Goal: Task Accomplishment & Management: Manage account settings

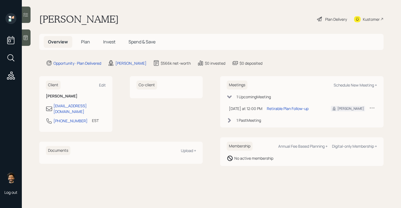
click at [106, 44] on span "Invest" at bounding box center [109, 42] width 12 height 6
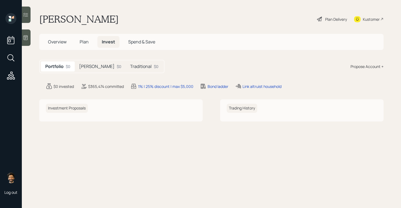
click at [130, 64] on h5 "Traditional" at bounding box center [141, 66] width 22 height 5
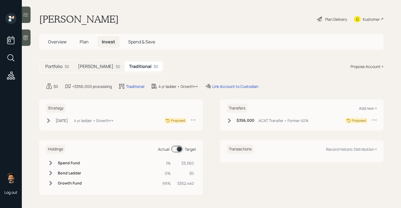
click at [116, 66] on div "$0" at bounding box center [118, 67] width 5 height 6
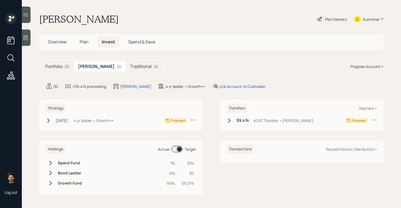
click at [130, 64] on h5 "Traditional" at bounding box center [141, 66] width 22 height 5
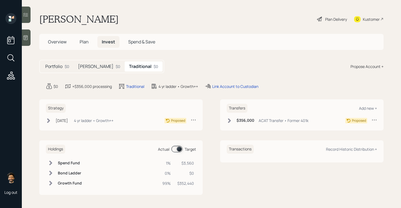
click at [87, 44] on span "Plan" at bounding box center [84, 42] width 9 height 6
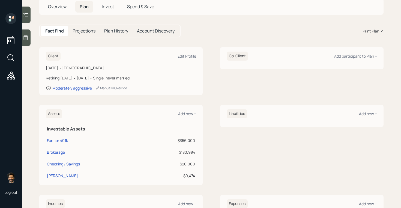
scroll to position [15, 0]
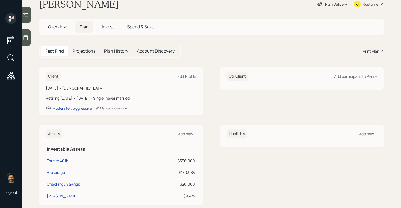
click at [54, 27] on span "Overview" at bounding box center [57, 27] width 19 height 6
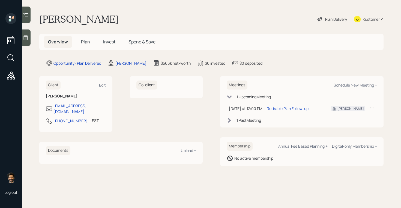
click at [371, 109] on icon at bounding box center [372, 107] width 5 height 5
click at [346, 126] on div "Cancel" at bounding box center [355, 123] width 39 height 5
